Goal: Information Seeking & Learning: Learn about a topic

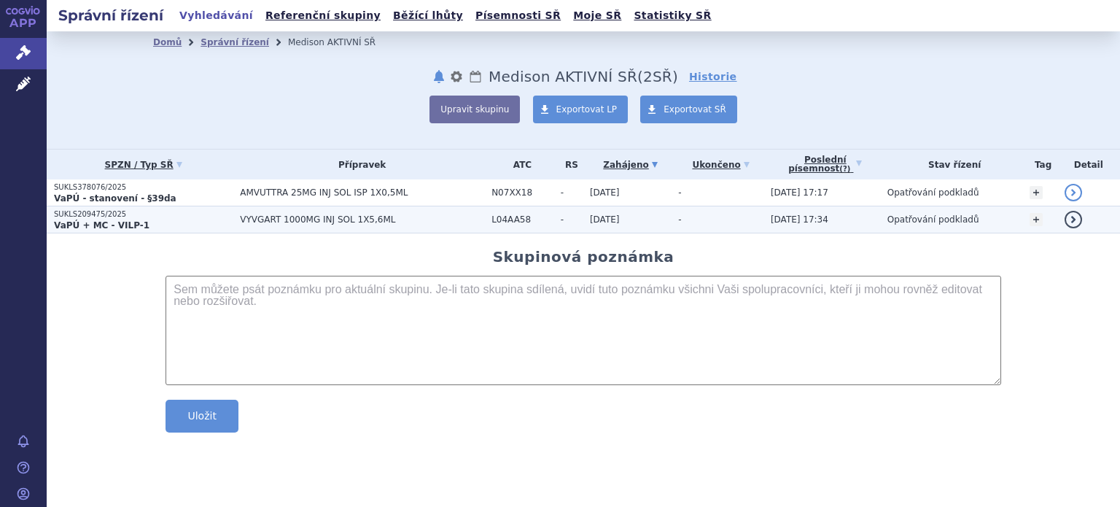
click at [97, 220] on strong "VaPÚ + MC - VILP-1" at bounding box center [102, 225] width 96 height 10
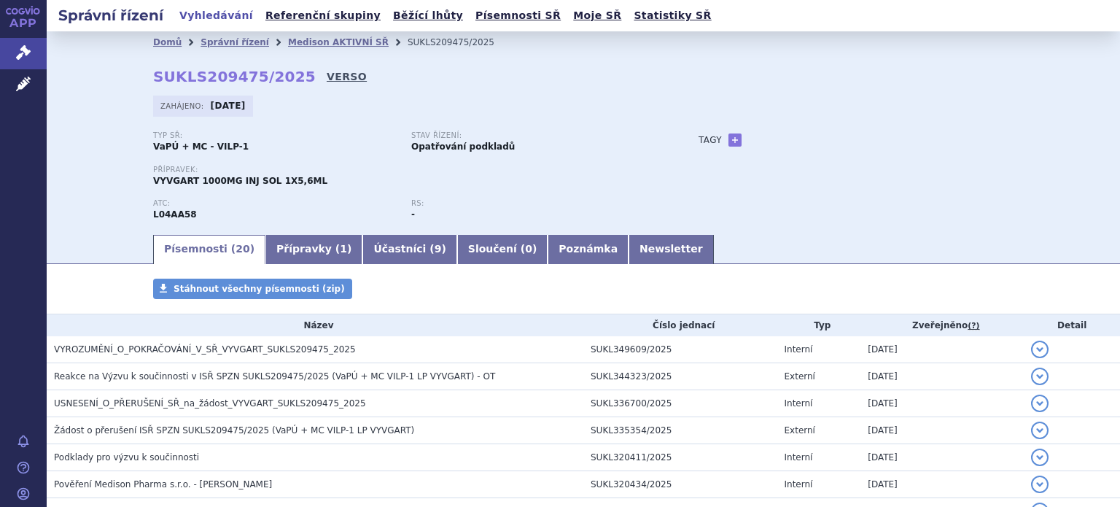
click at [327, 77] on link "VERSO" at bounding box center [347, 76] width 40 height 15
click at [23, 55] on icon at bounding box center [23, 52] width 15 height 15
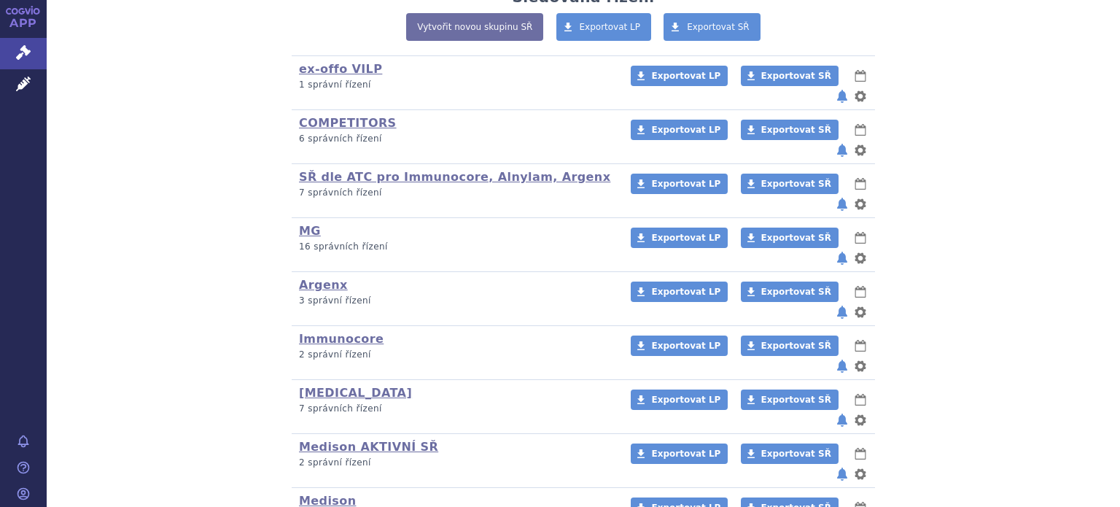
scroll to position [336, 0]
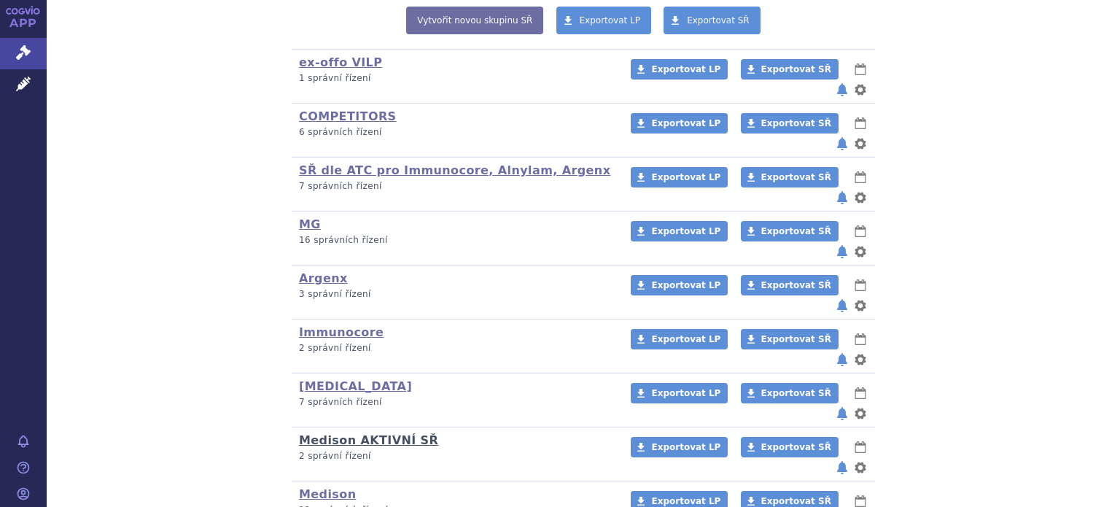
click at [367, 433] on link "Medison AKTIVNÍ SŘ" at bounding box center [368, 440] width 139 height 14
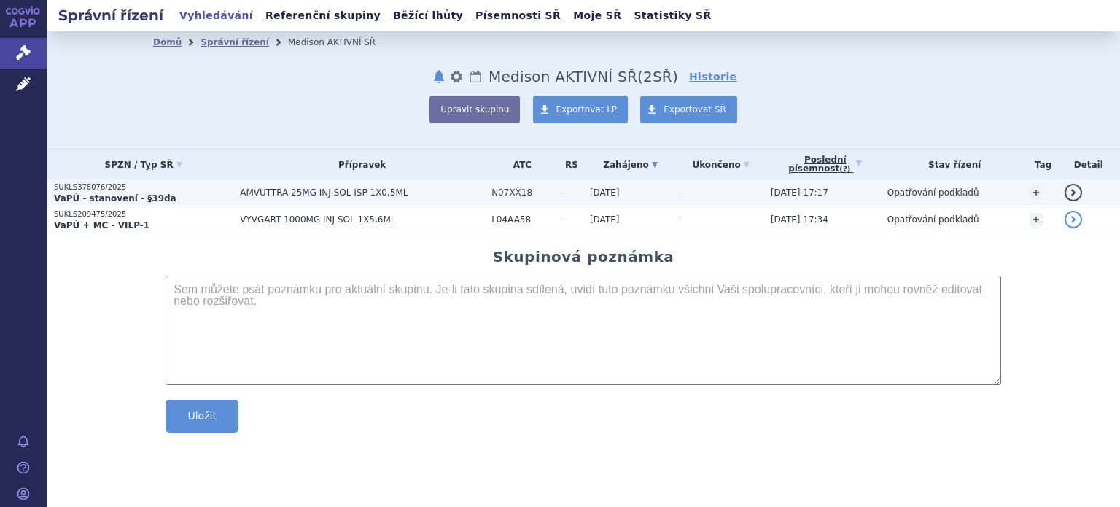
click at [106, 193] on strong "VaPÚ - stanovení - §39da" at bounding box center [115, 198] width 123 height 10
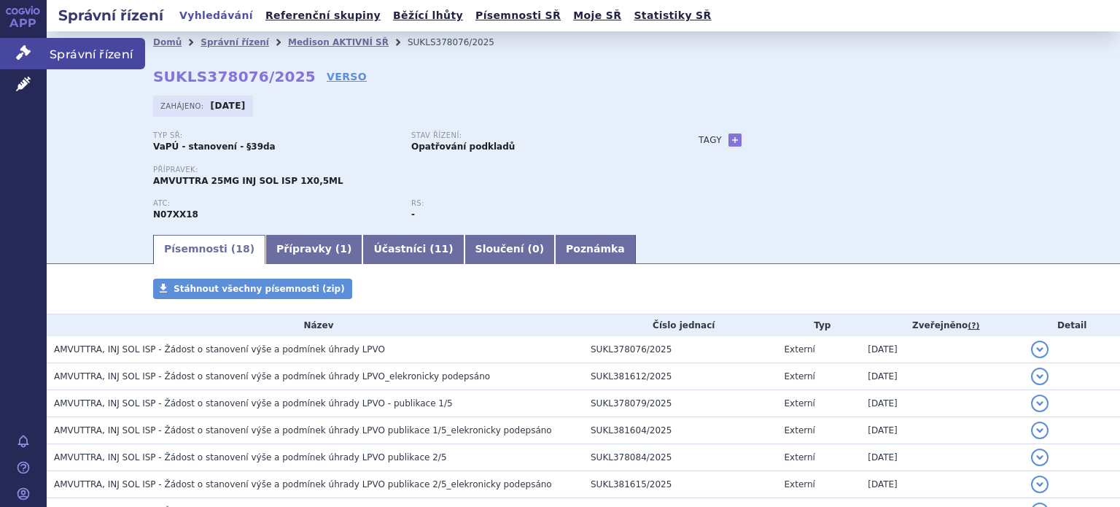
click at [26, 50] on icon at bounding box center [23, 52] width 15 height 15
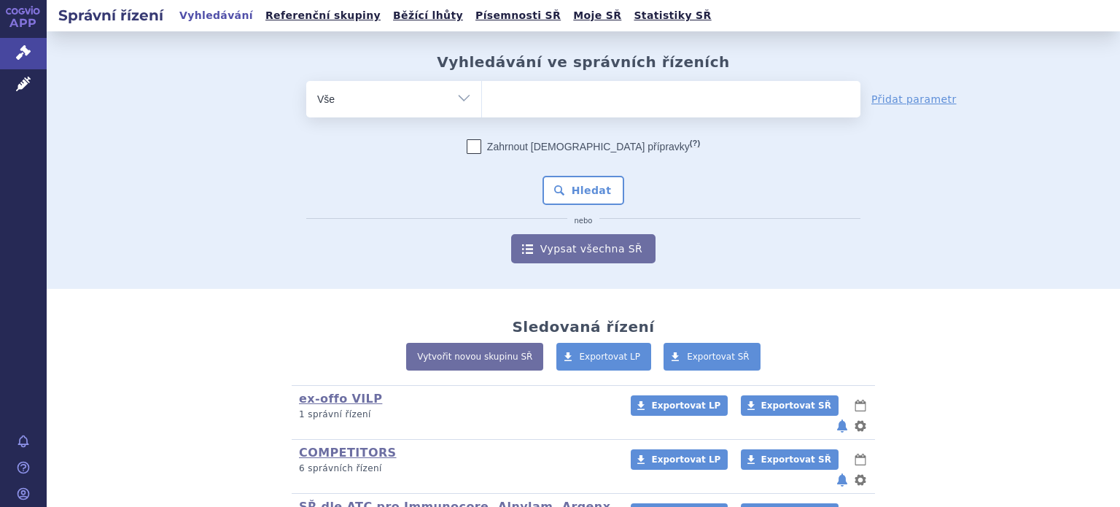
click at [463, 101] on select "Vše Spisová značka Typ SŘ Přípravek/SUKL kód Účastník/Držitel" at bounding box center [393, 97] width 175 height 33
select select "filter-product"
click at [306, 81] on select "Vše Spisová značka Typ SŘ Přípravek/SUKL kód Účastník/Držitel" at bounding box center [393, 97] width 175 height 33
click at [501, 111] on ul at bounding box center [671, 96] width 378 height 31
click at [482, 111] on select at bounding box center [481, 98] width 1 height 36
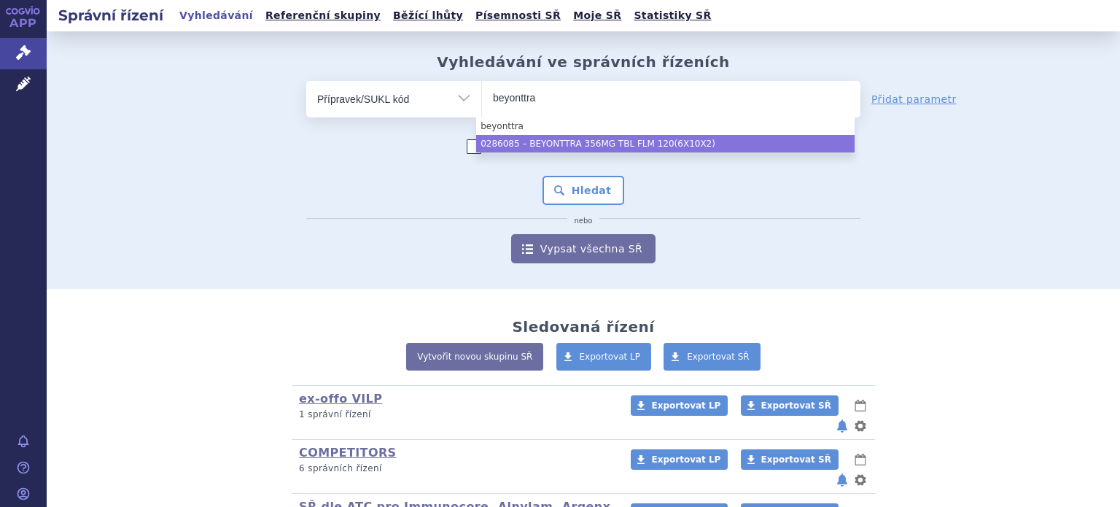
type input "beyonttra"
select select "89442dd6-d9f8-46a6-82ec-dbeb371fb0f8"
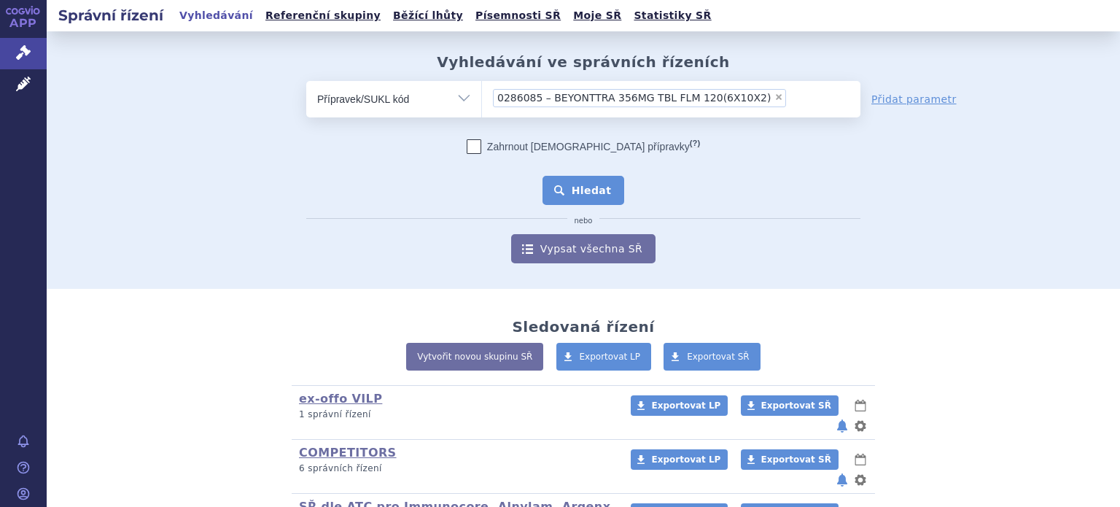
click at [577, 200] on button "Hledat" at bounding box center [584, 190] width 82 height 29
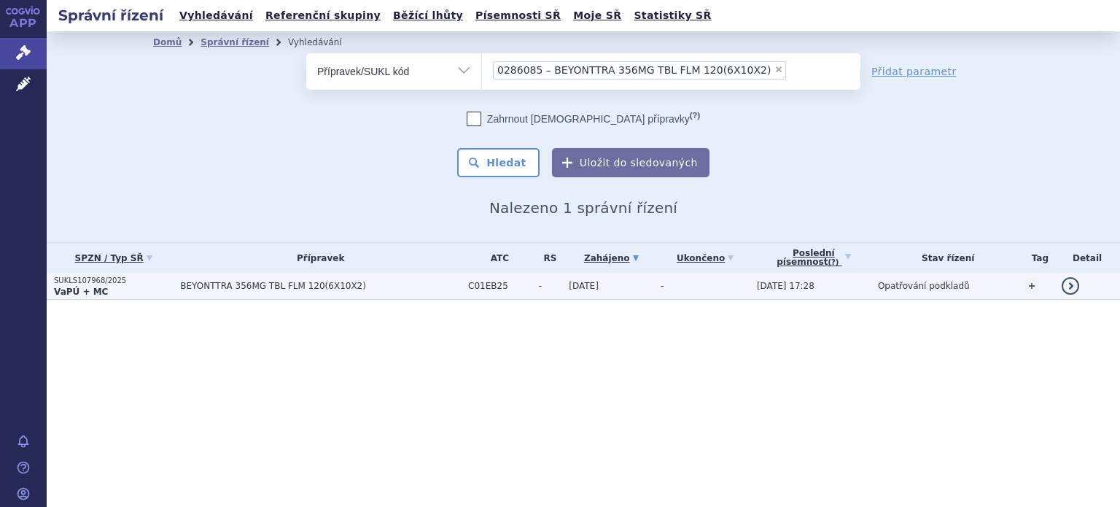
click at [225, 287] on span "BEYONTTRA 356MG TBL FLM 120(6X10X2)" at bounding box center [320, 286] width 281 height 10
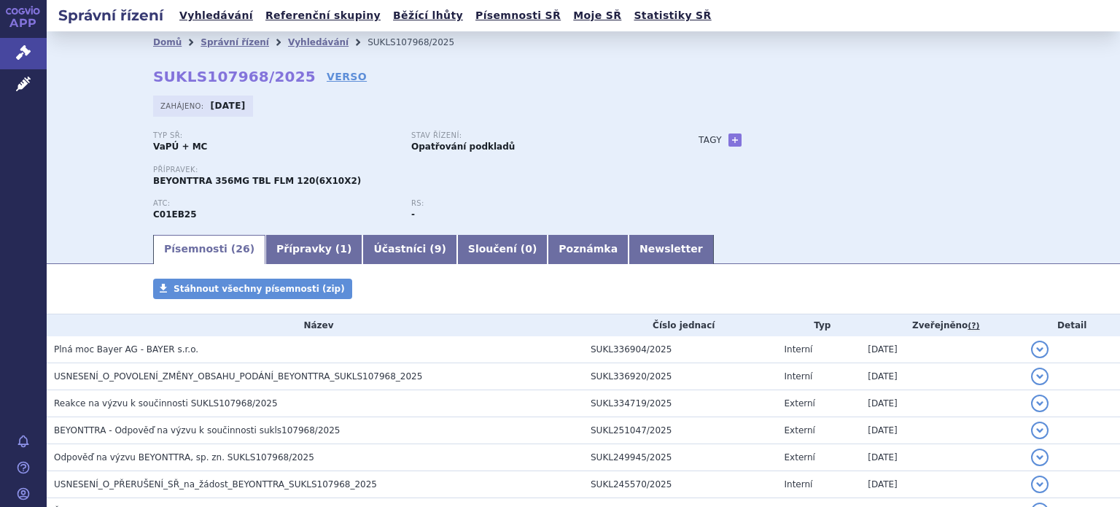
click at [841, 94] on div "Domů Správní řízení Vyhledávání SUKLS107968/2025 SUKLS107968/2025 VERSO Zahájen…" at bounding box center [583, 142] width 919 height 179
click at [7, 45] on link "Správní řízení" at bounding box center [23, 53] width 47 height 31
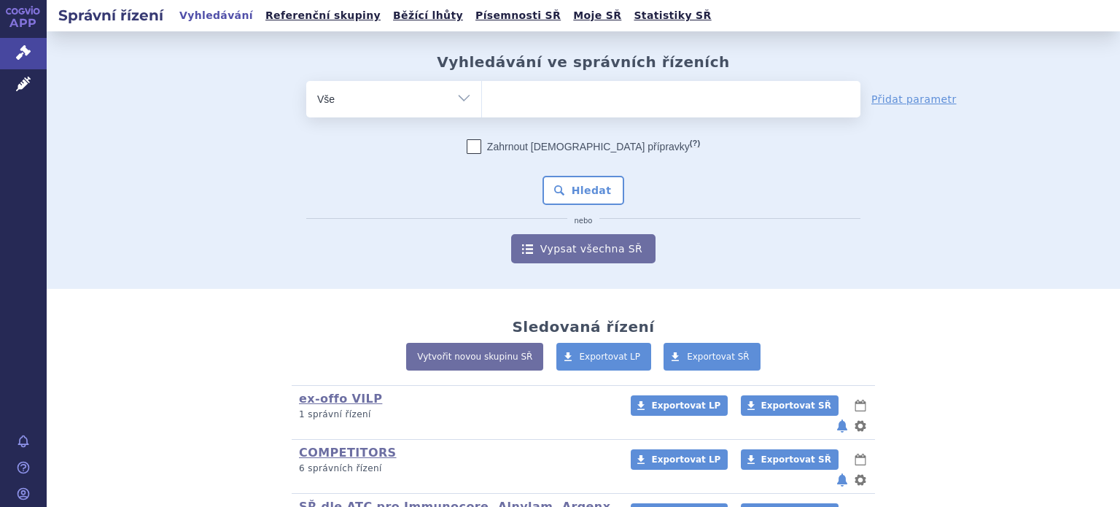
click at [463, 96] on select "Vše Spisová značka Typ SŘ Přípravek/SUKL kód Účastník/Držitel" at bounding box center [393, 97] width 175 height 33
select select "filter-product"
click at [306, 81] on select "Vše Spisová značka Typ SŘ Přípravek/SUKL kód Účastník/Držitel" at bounding box center [393, 97] width 175 height 33
click at [524, 91] on ul at bounding box center [671, 96] width 378 height 31
click at [482, 91] on select at bounding box center [481, 98] width 1 height 36
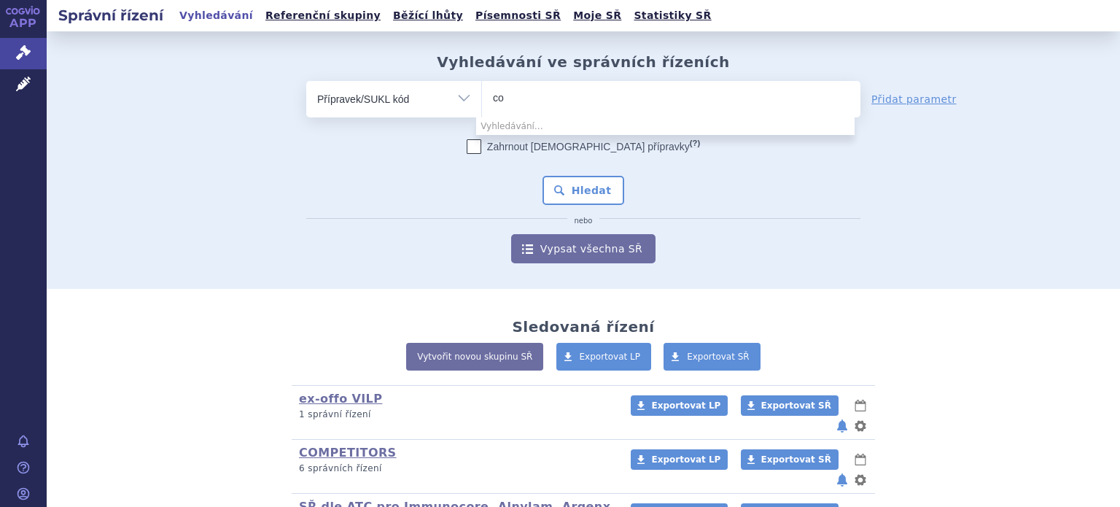
type input "c"
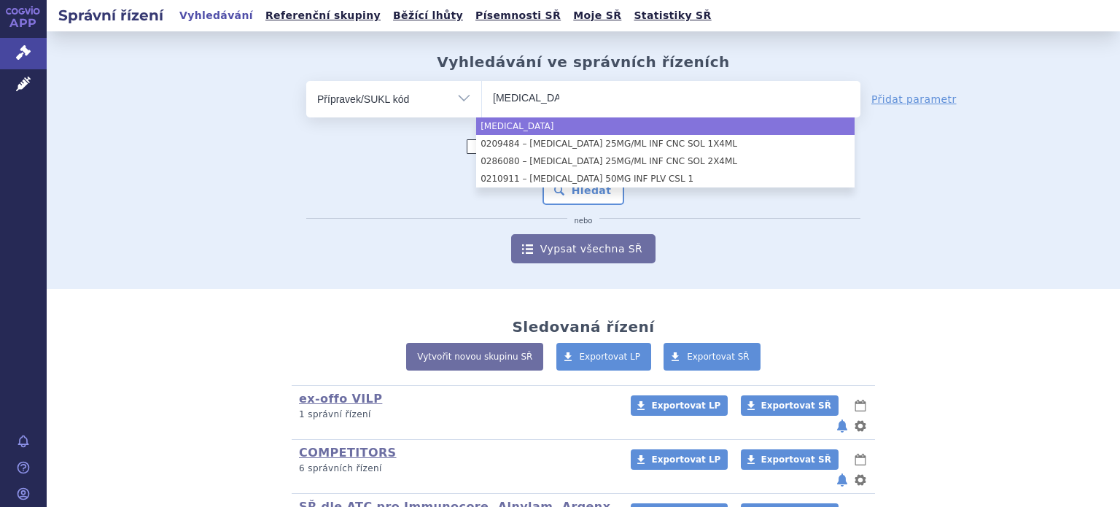
type input "[MEDICAL_DATA]"
select select "[MEDICAL_DATA]"
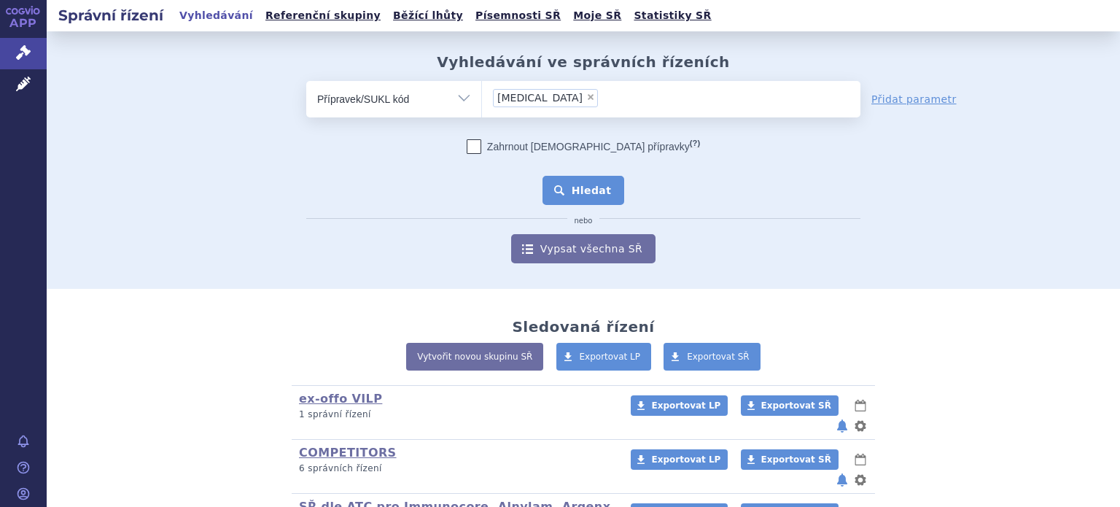
click at [573, 198] on button "Hledat" at bounding box center [584, 190] width 82 height 29
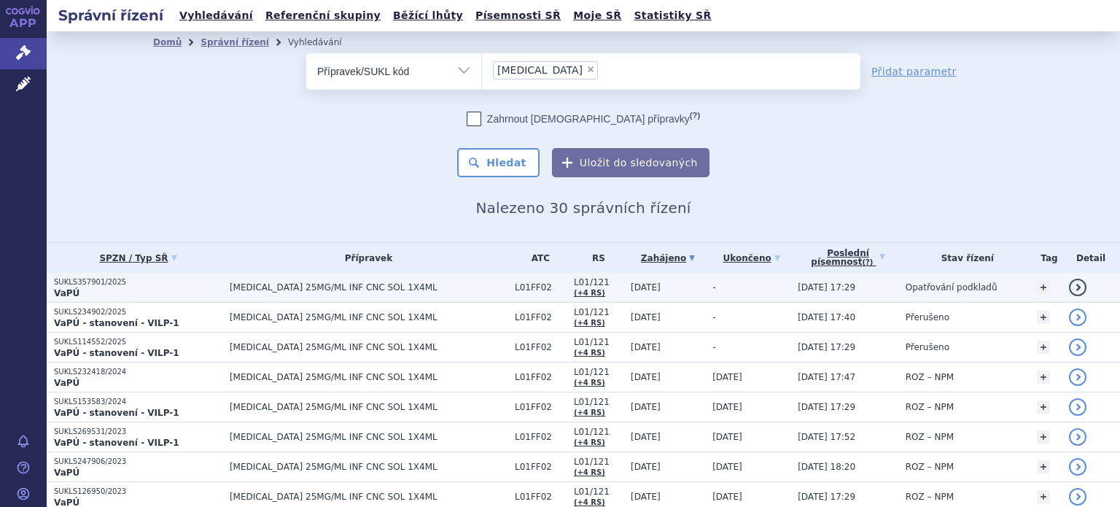
click at [105, 281] on p "SUKLS357901/2025" at bounding box center [138, 282] width 168 height 10
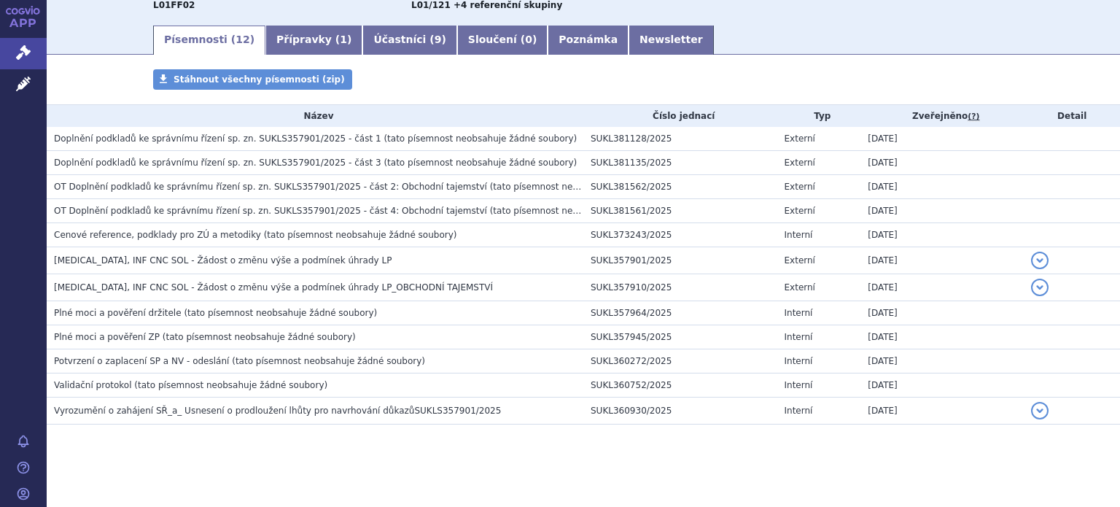
scroll to position [213, 0]
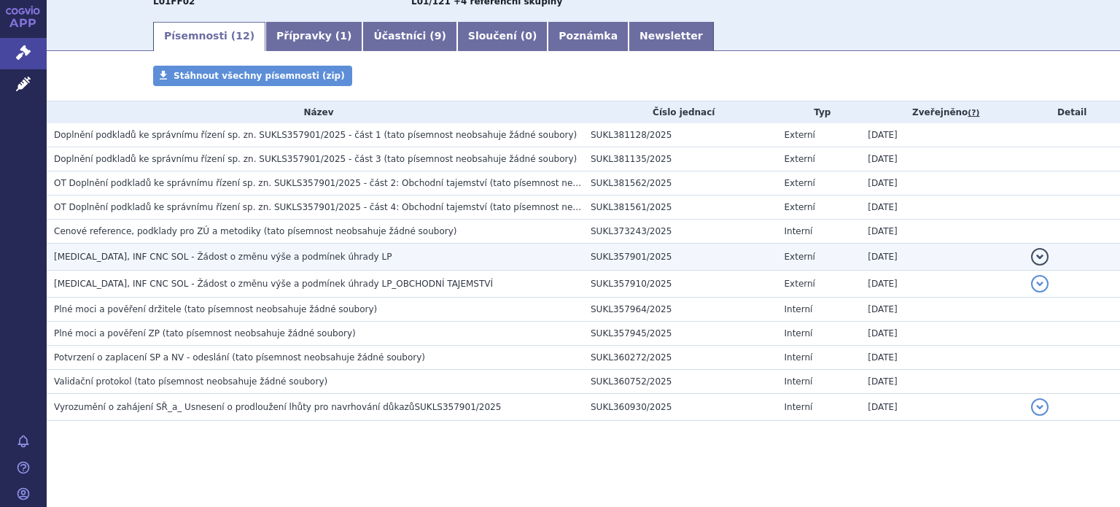
click at [171, 257] on span "KEYTRUDA, INF CNC SOL - Žádost o změnu výše a podmínek úhrady LP" at bounding box center [223, 257] width 338 height 10
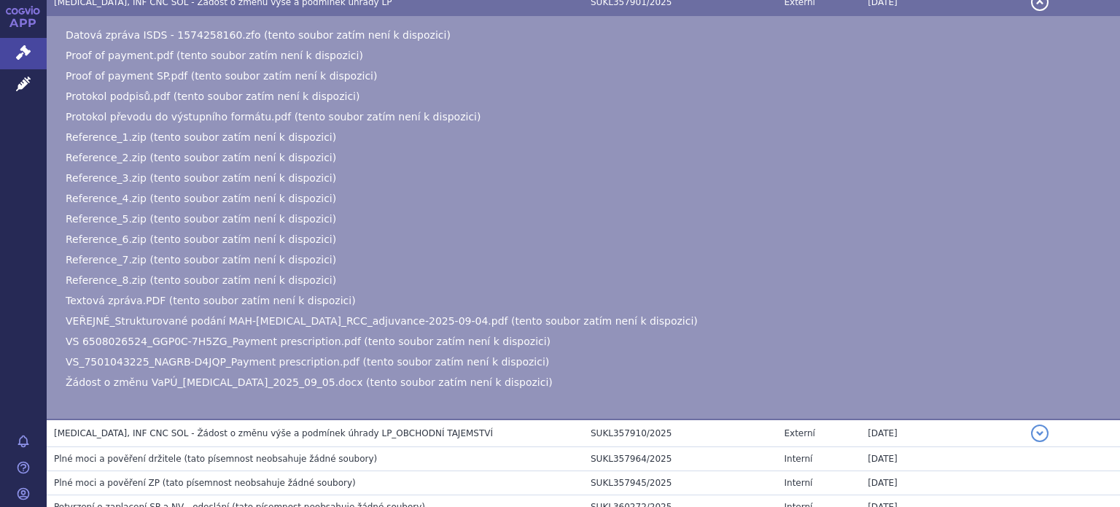
scroll to position [473, 0]
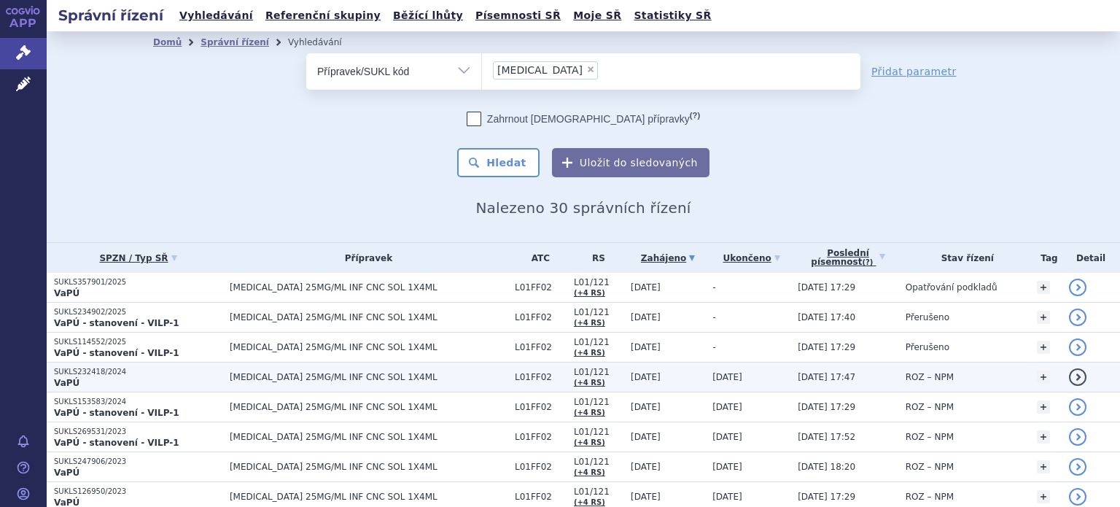
click at [347, 373] on span "[MEDICAL_DATA] 25MG/ML INF CNC SOL 1X4ML" at bounding box center [369, 377] width 278 height 10
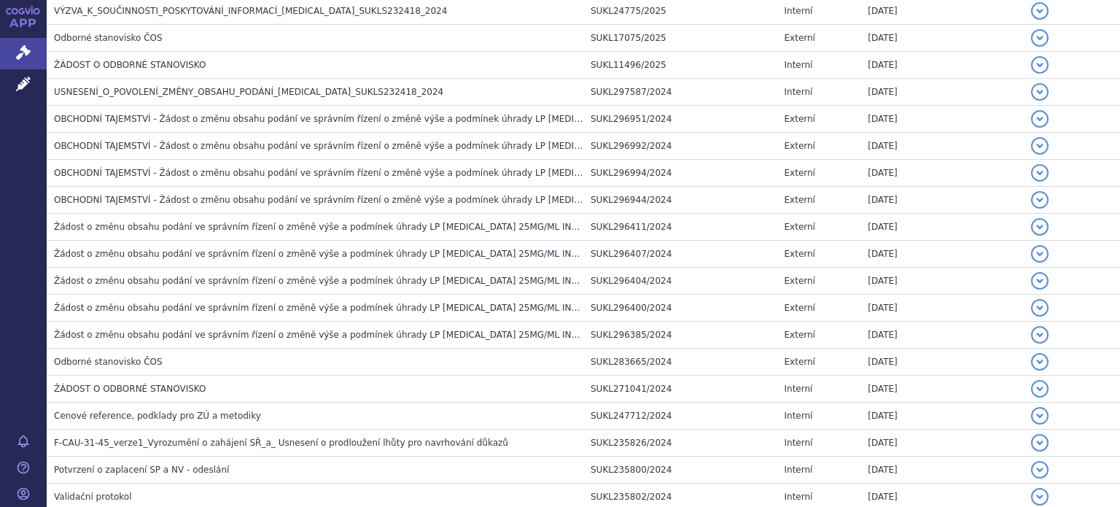
scroll to position [1689, 0]
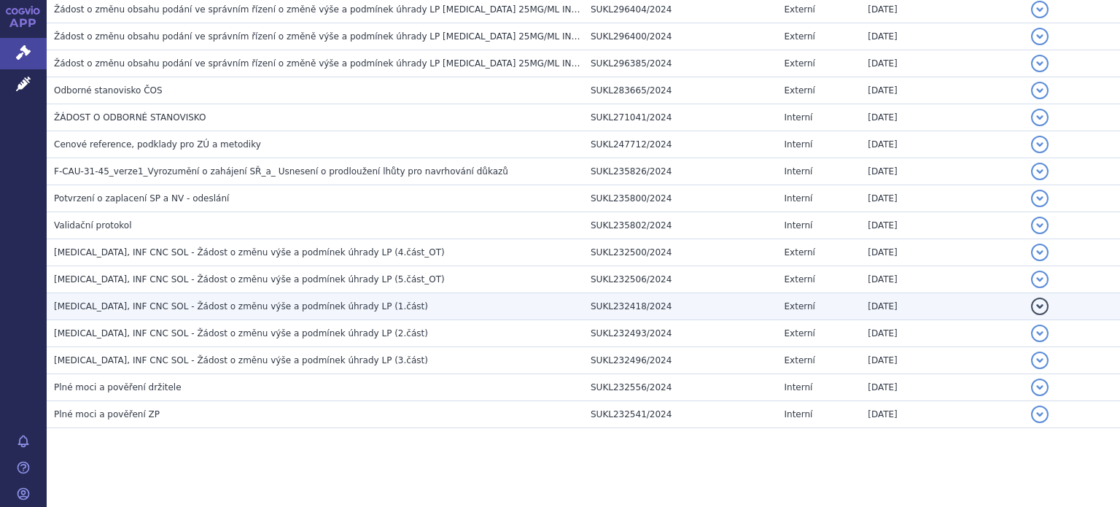
click at [281, 301] on span "KEYTRUDA, INF CNC SOL - Žádost o změnu výše a podmínek úhrady LP (1.část)" at bounding box center [241, 306] width 374 height 10
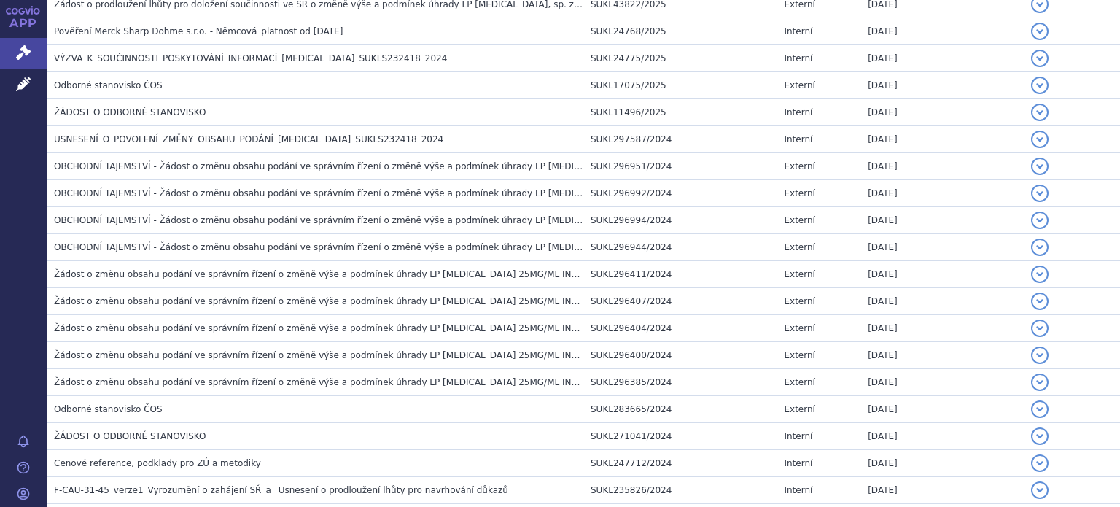
scroll to position [1361, 0]
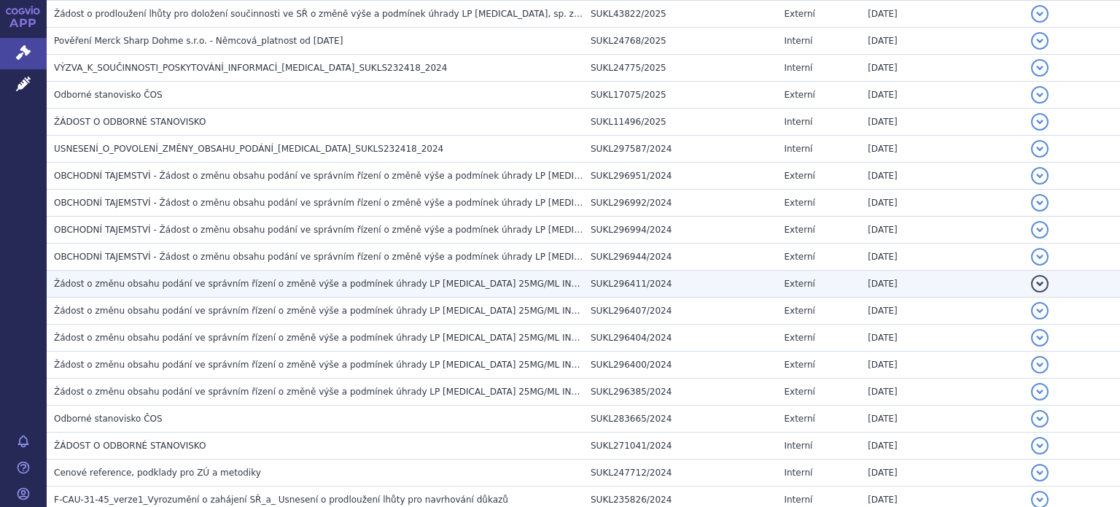
click at [376, 283] on h3 "Žádost o změnu obsahu podání ve správním řízení o změně výše a podmínek úhrady …" at bounding box center [318, 283] width 529 height 15
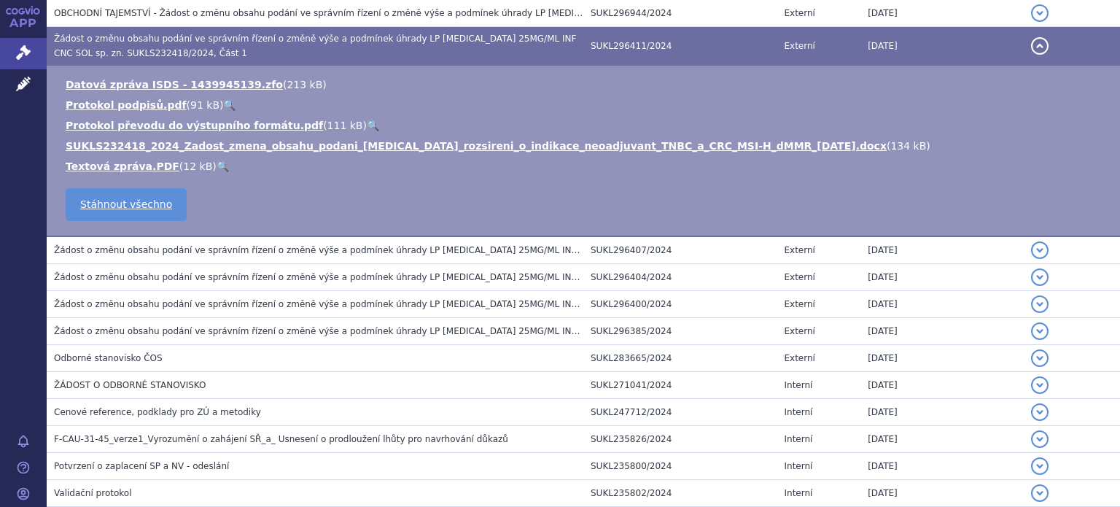
scroll to position [1651, 0]
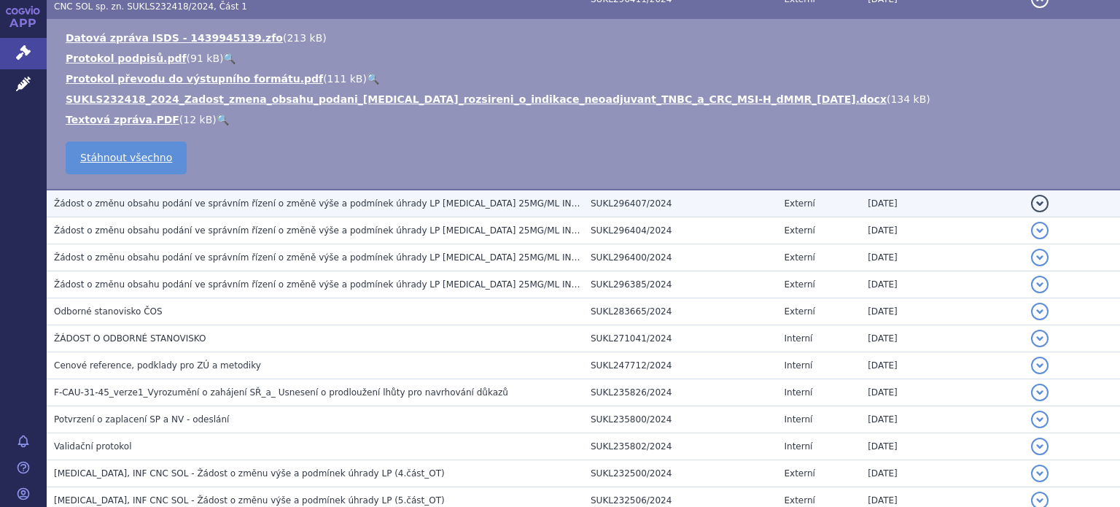
click at [366, 198] on span "Žádost o změnu obsahu podání ve správním řízení o změně výše a podmínek úhrady …" at bounding box center [430, 203] width 753 height 10
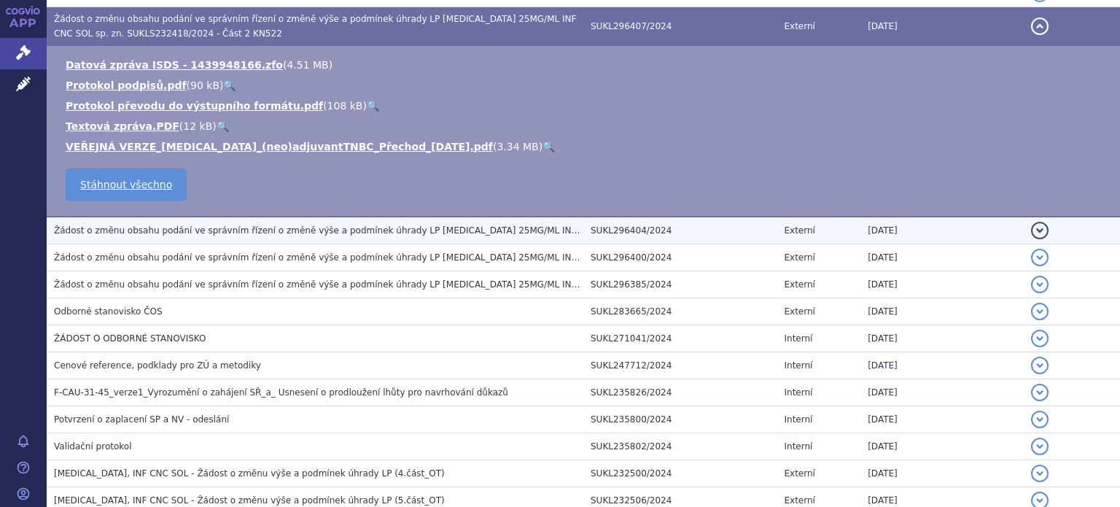
click at [356, 225] on span "Žádost o změnu obsahu podání ve správním řízení o změně výše a podmínek úhrady …" at bounding box center [430, 230] width 753 height 10
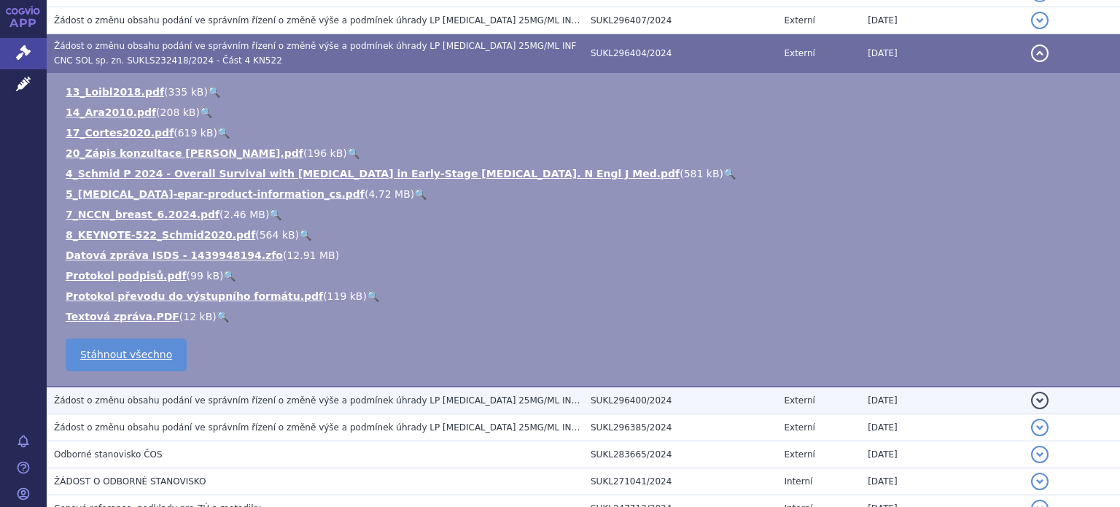
click at [316, 395] on span "Žádost o změnu obsahu podání ve správním řízení o změně výše a podmínek úhrady …" at bounding box center [430, 400] width 753 height 10
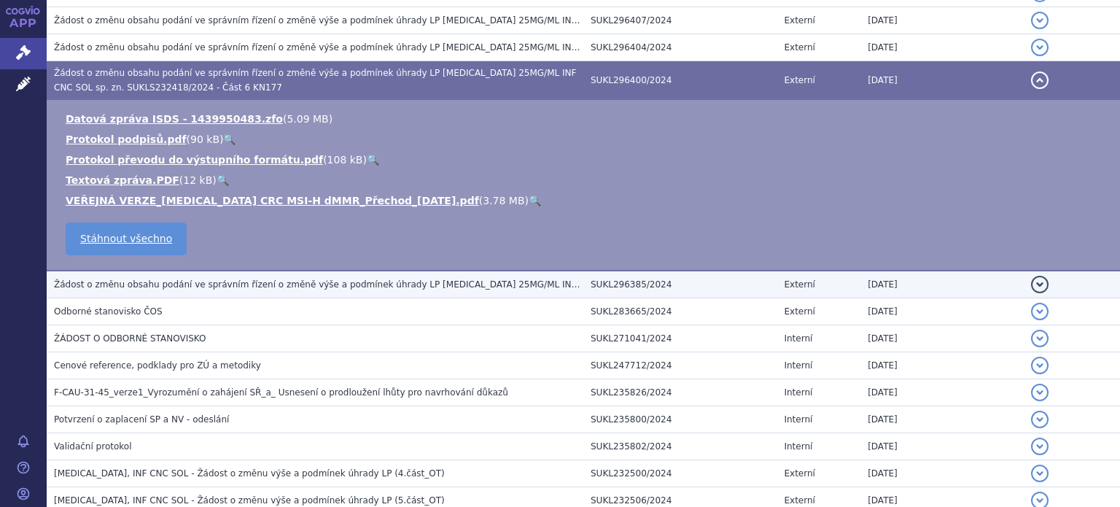
click at [324, 282] on span "Žádost o změnu obsahu podání ve správním řízení o změně výše a podmínek úhrady …" at bounding box center [430, 284] width 753 height 10
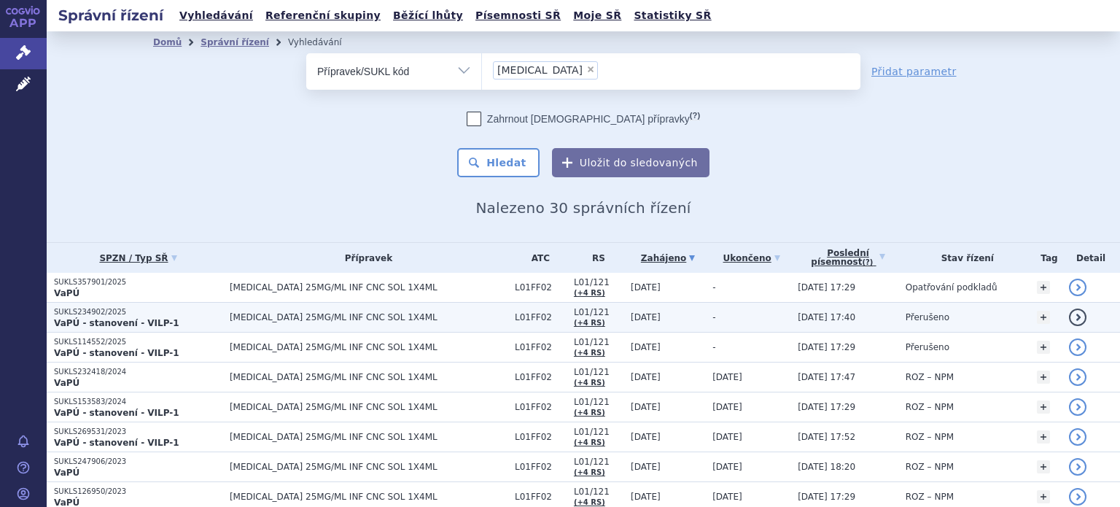
click at [288, 322] on span "[MEDICAL_DATA] 25MG/ML INF CNC SOL 1X4ML" at bounding box center [369, 317] width 278 height 10
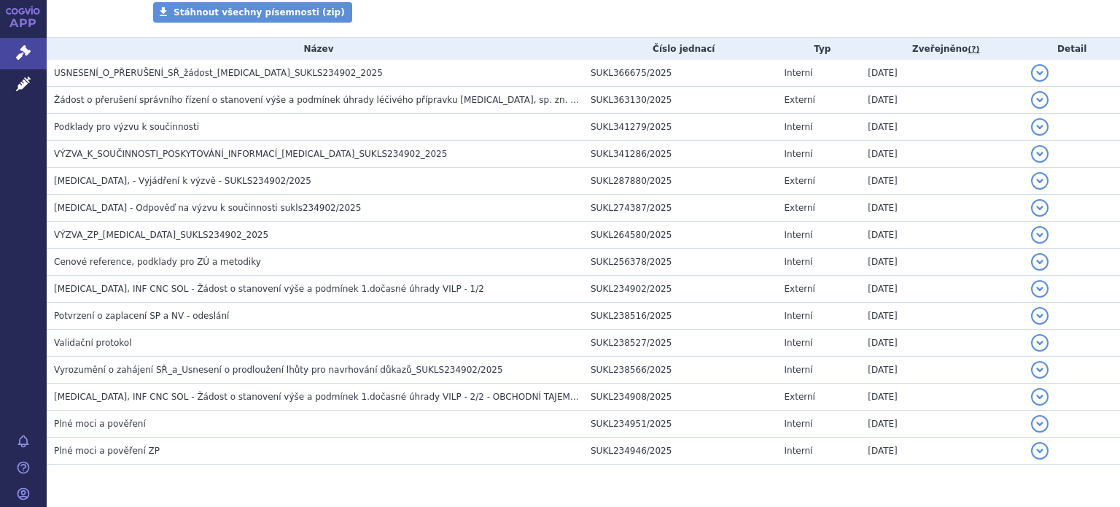
scroll to position [320, 0]
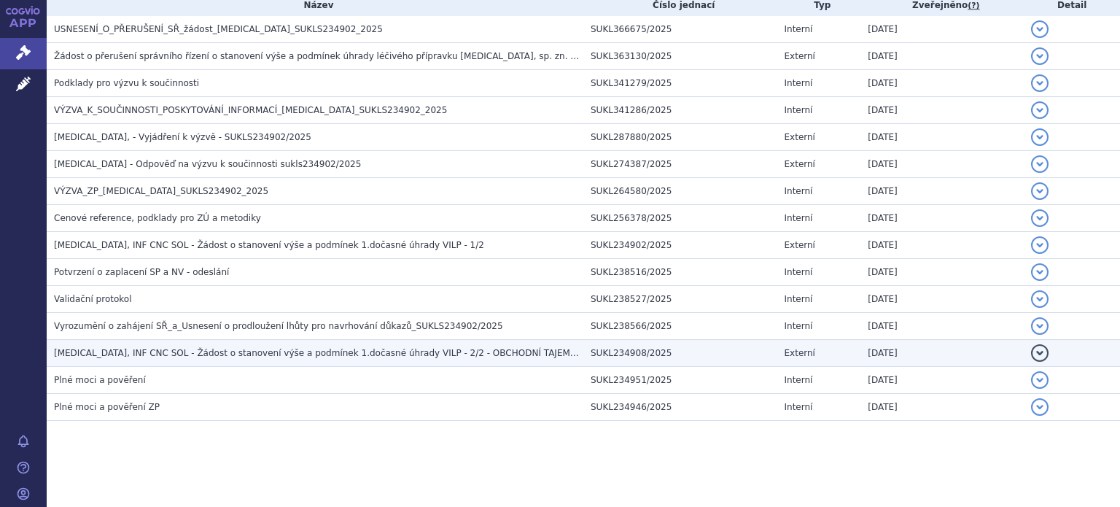
click at [357, 349] on span "[MEDICAL_DATA], INF CNC SOL - Žádost o stanovení výše a podmínek 1.dočasné úhra…" at bounding box center [322, 353] width 536 height 10
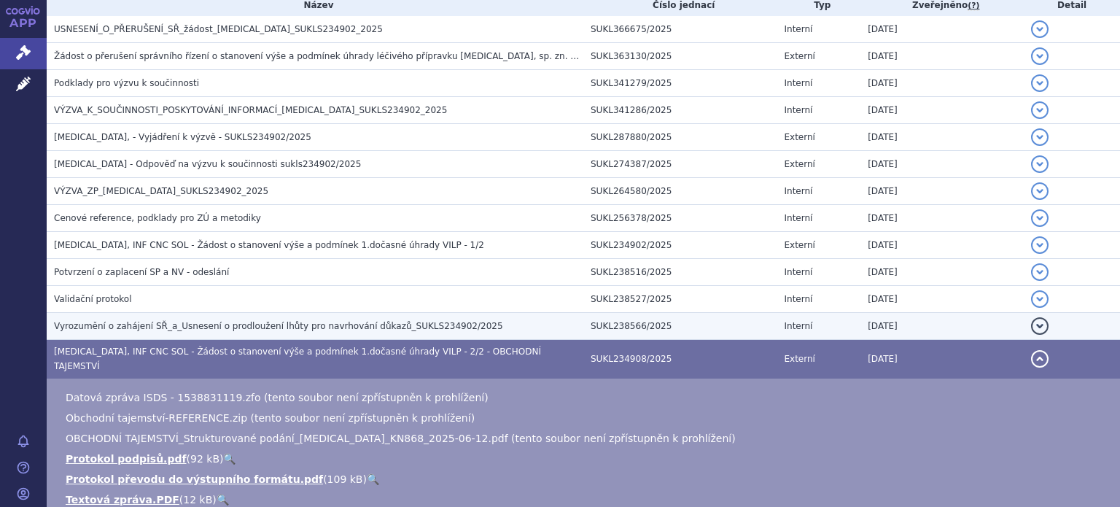
click at [169, 330] on span "Vyrozumění o zahájení SŘ_a_Usnesení o prodloužení lhůty pro navrhování důkazů_S…" at bounding box center [278, 326] width 449 height 10
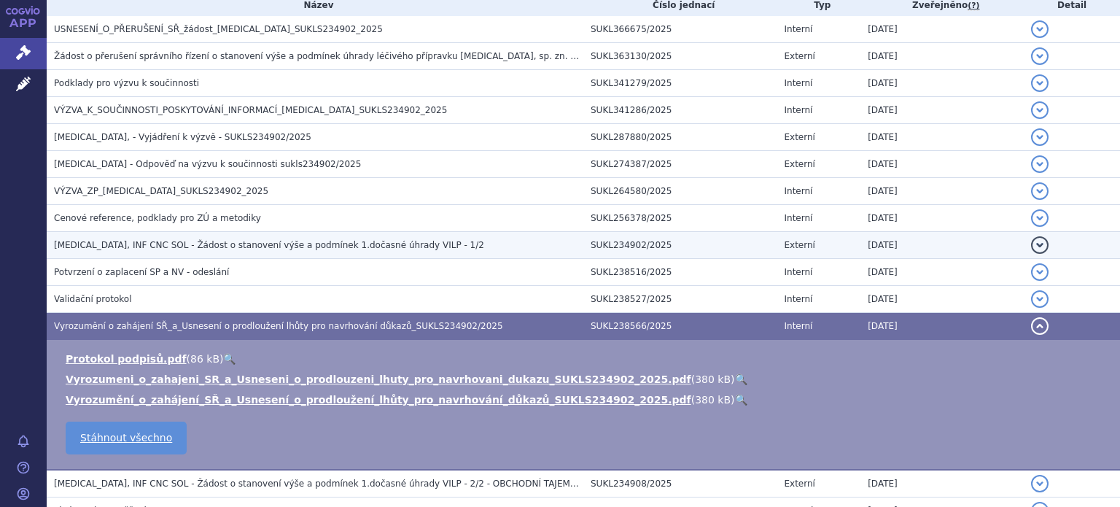
click at [175, 250] on h3 "KEYTRUDA, INF CNC SOL - Žádost o stanovení výše a podmínek 1.dočasné úhrady VIL…" at bounding box center [318, 245] width 529 height 15
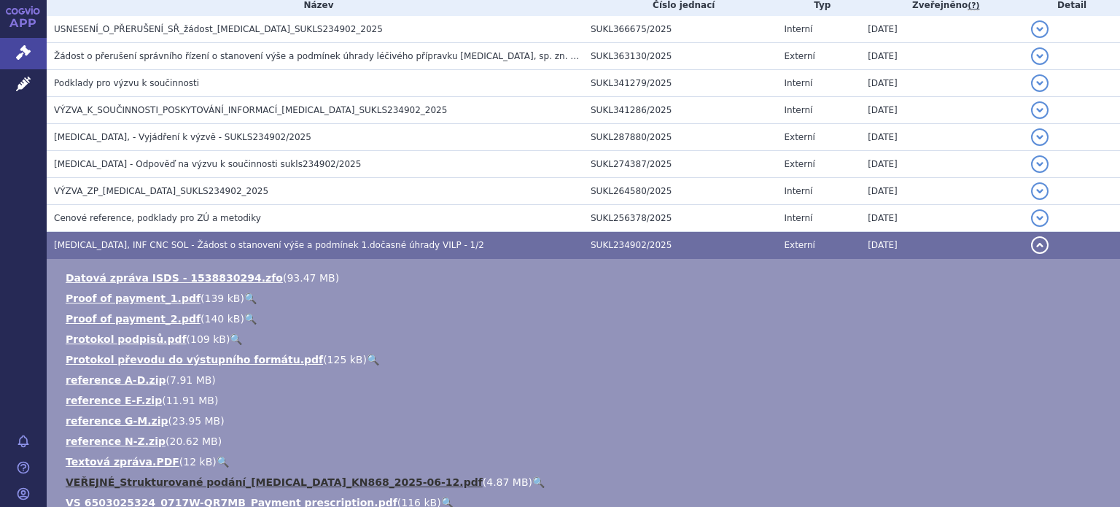
click at [216, 483] on link "VEŘEJNÉ_Strukturované podání_[MEDICAL_DATA]_KN868_2025-06-12.pdf" at bounding box center [274, 482] width 417 height 12
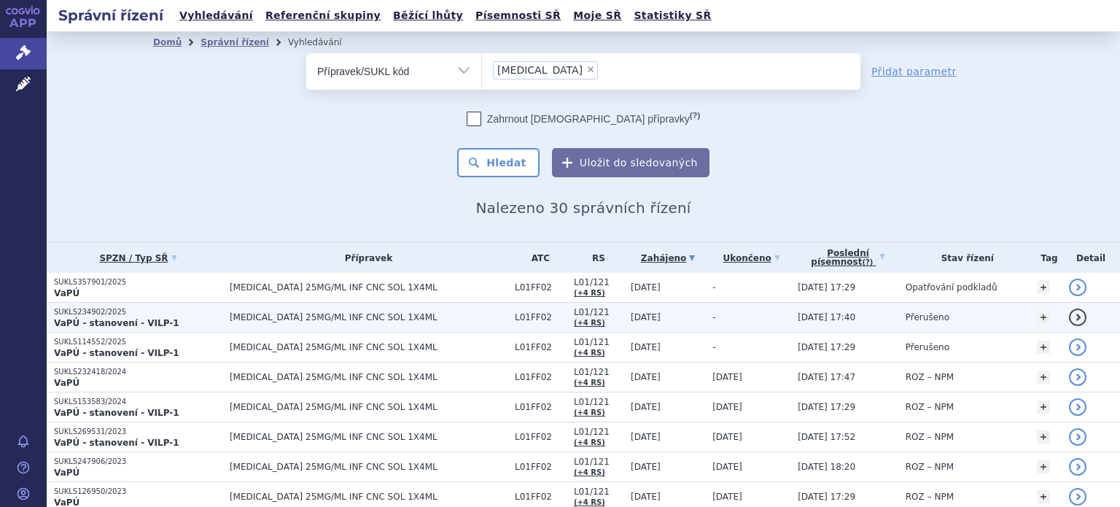
click at [82, 313] on p "SUKLS234902/2025" at bounding box center [138, 312] width 168 height 10
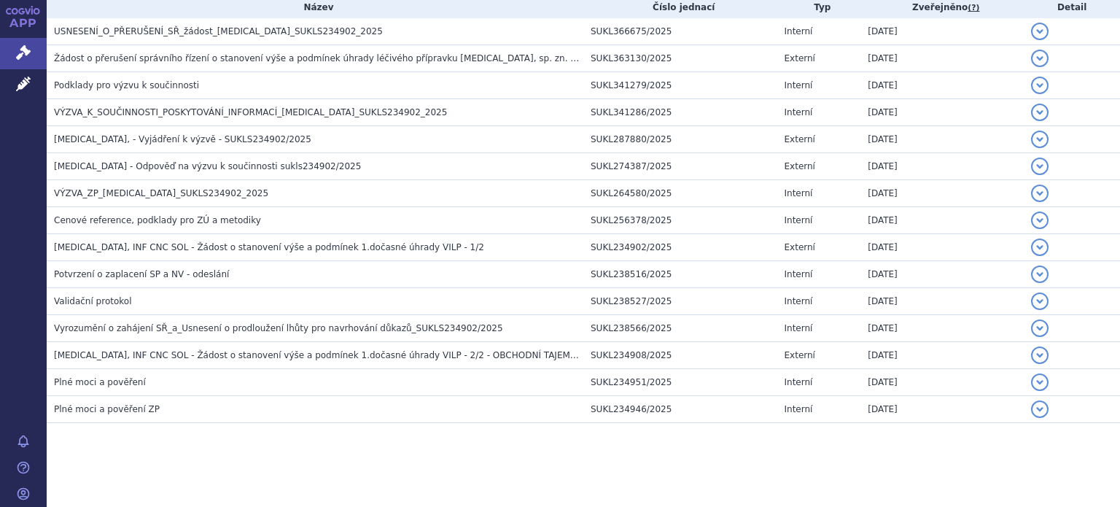
scroll to position [320, 0]
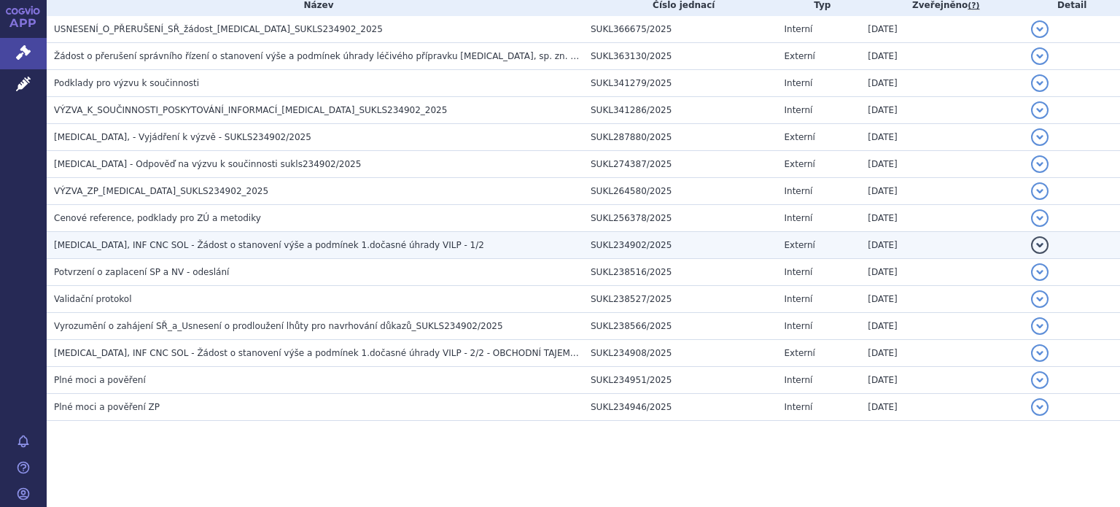
click at [338, 241] on span "[MEDICAL_DATA], INF CNC SOL - Žádost o stanovení výše a podmínek 1.dočasné úhra…" at bounding box center [269, 245] width 430 height 10
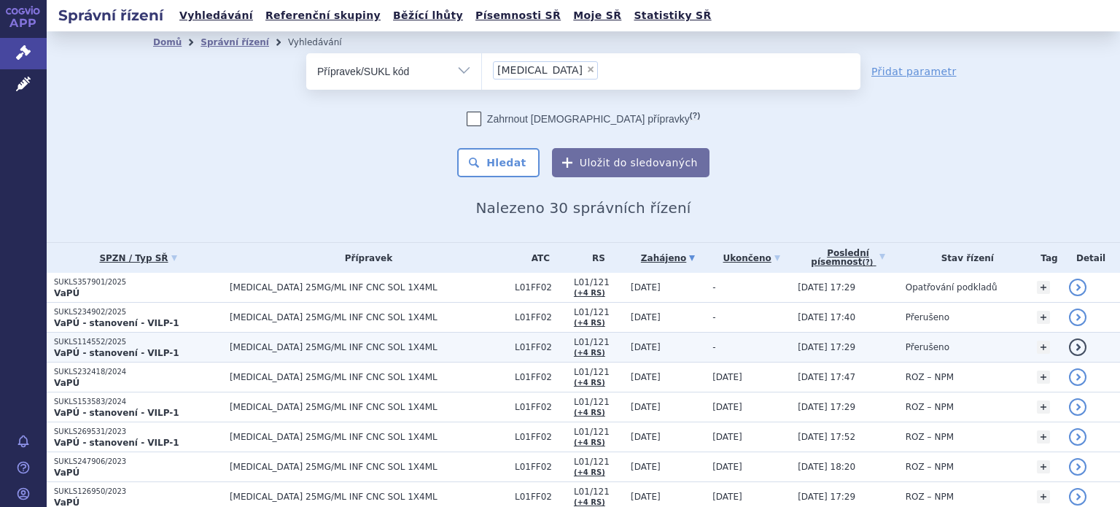
click at [326, 348] on span "[MEDICAL_DATA] 25MG/ML INF CNC SOL 1X4ML" at bounding box center [369, 347] width 278 height 10
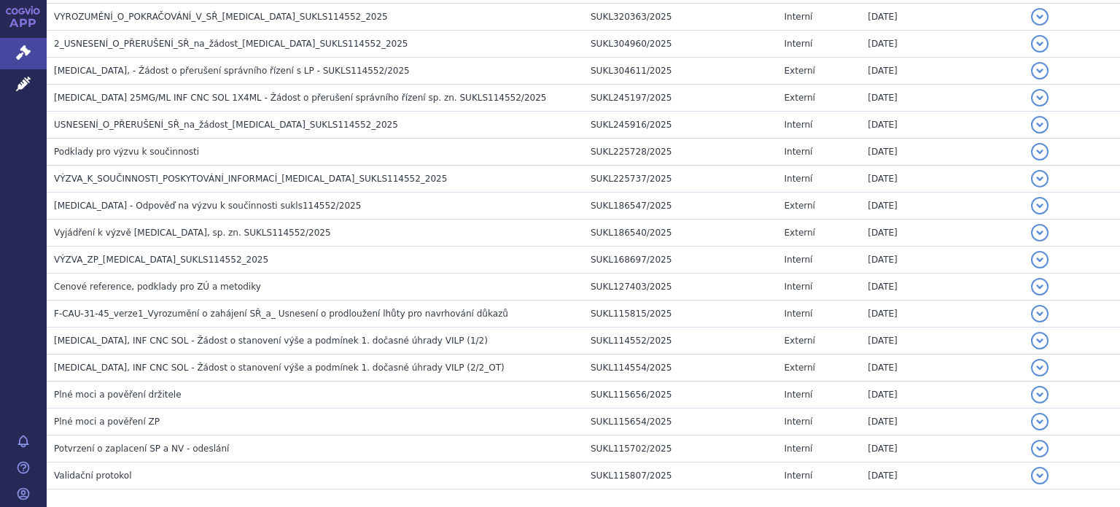
scroll to position [615, 0]
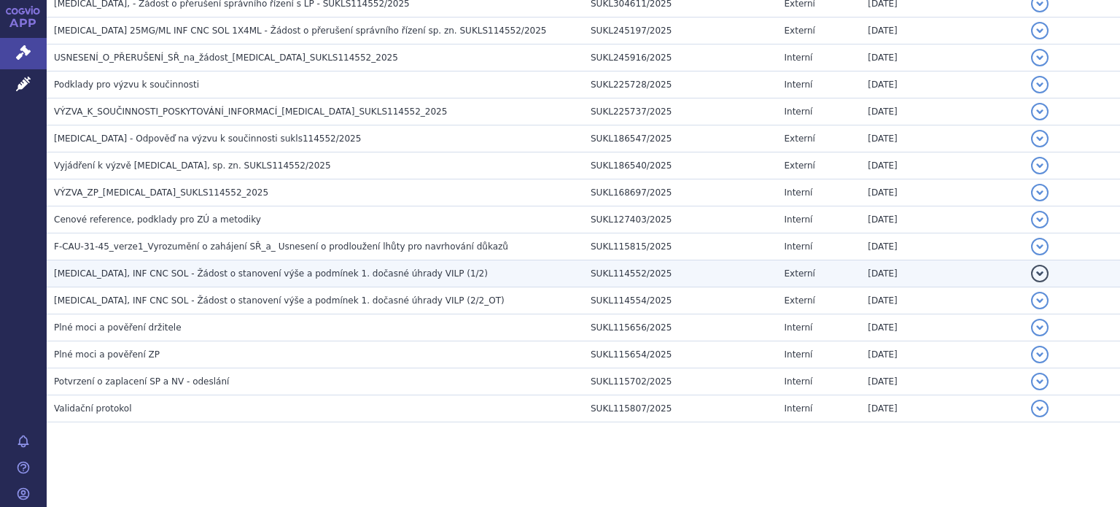
click at [315, 271] on span "KEYTRUDA, INF CNC SOL - Žádost o stanovení výše a podmínek 1. dočasné úhrady VI…" at bounding box center [271, 273] width 434 height 10
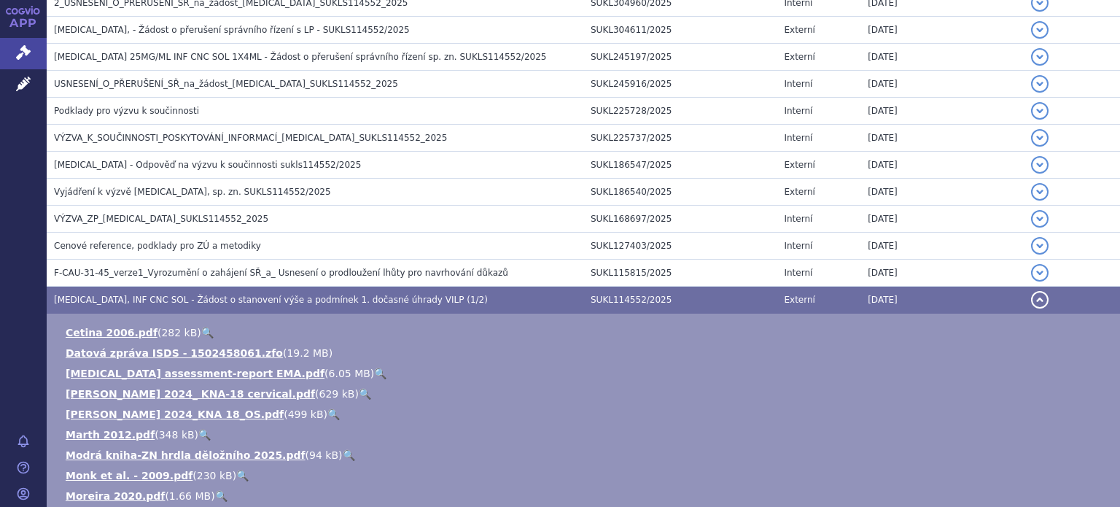
scroll to position [64, 0]
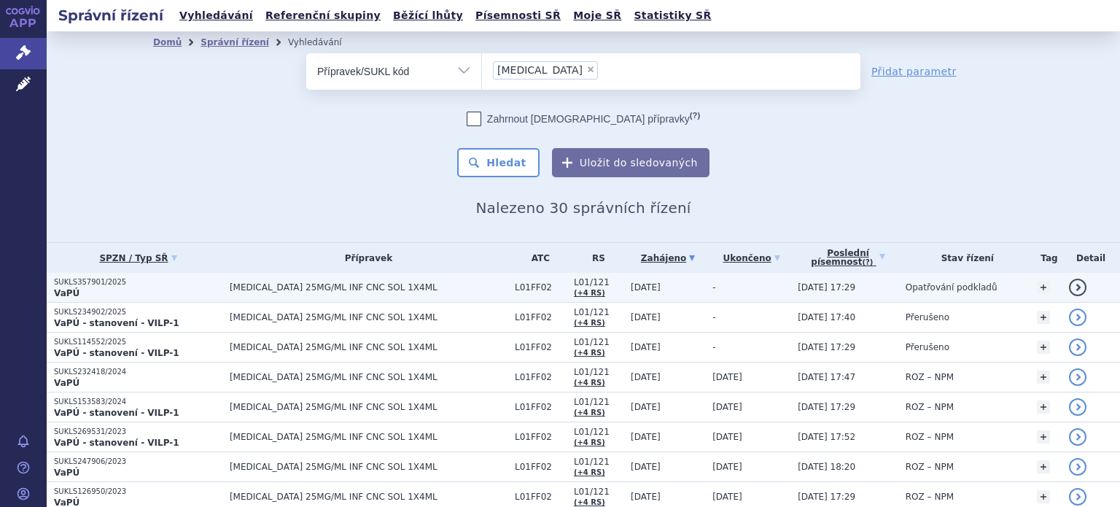
click at [245, 285] on span "KEYTRUDA 25MG/ML INF CNC SOL 1X4ML" at bounding box center [369, 287] width 278 height 10
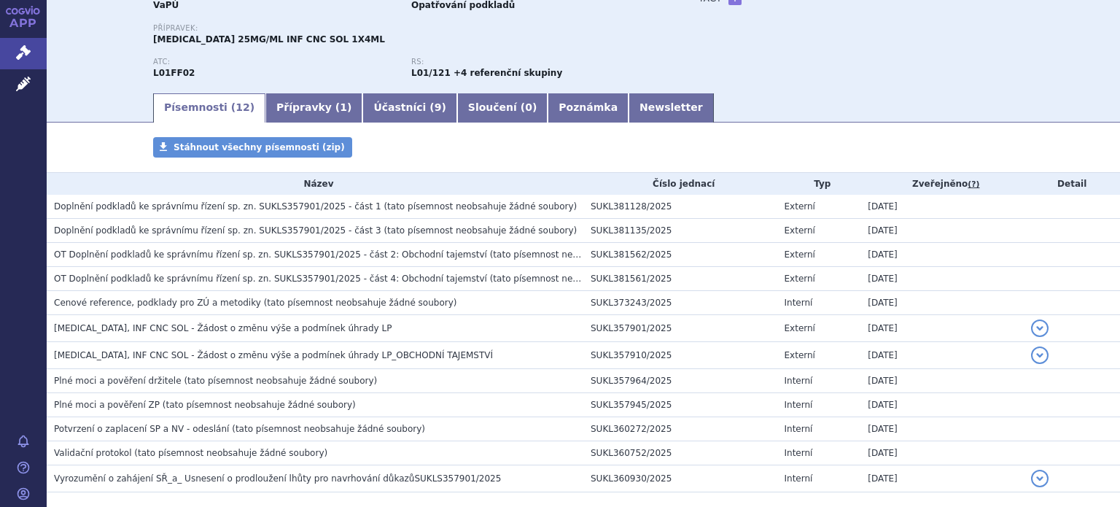
scroll to position [213, 0]
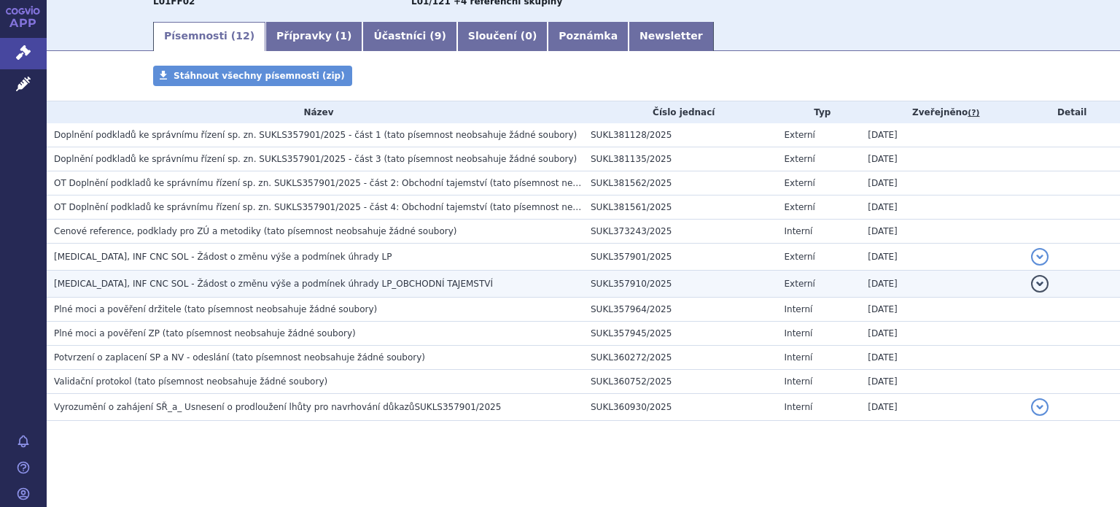
click at [286, 279] on span "KEYTRUDA, INF CNC SOL - Žádost o změnu výše a podmínek úhrady LP_OBCHODNÍ TAJEM…" at bounding box center [273, 284] width 439 height 10
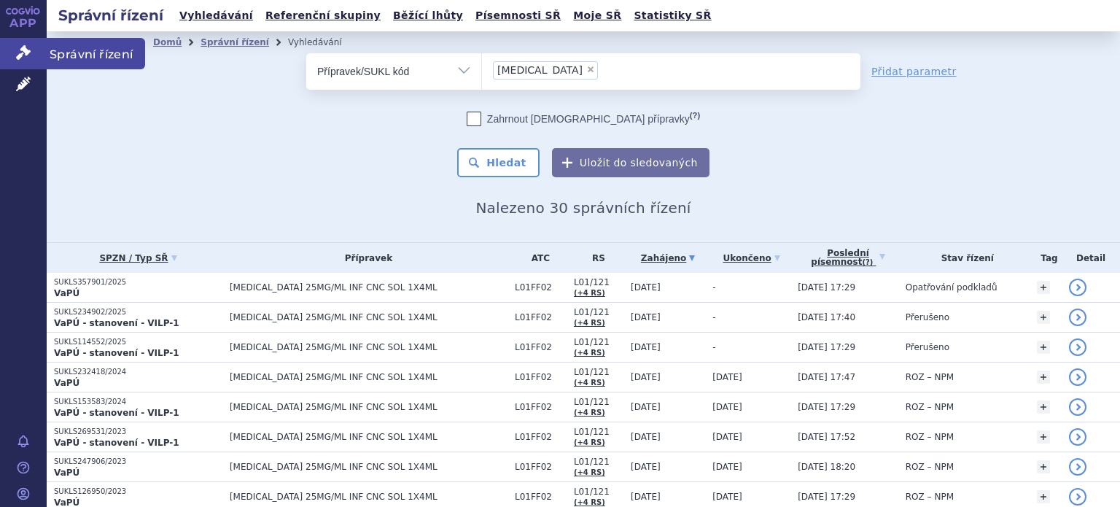
click at [9, 50] on link "Správní řízení" at bounding box center [23, 53] width 47 height 31
